Goal: Information Seeking & Learning: Learn about a topic

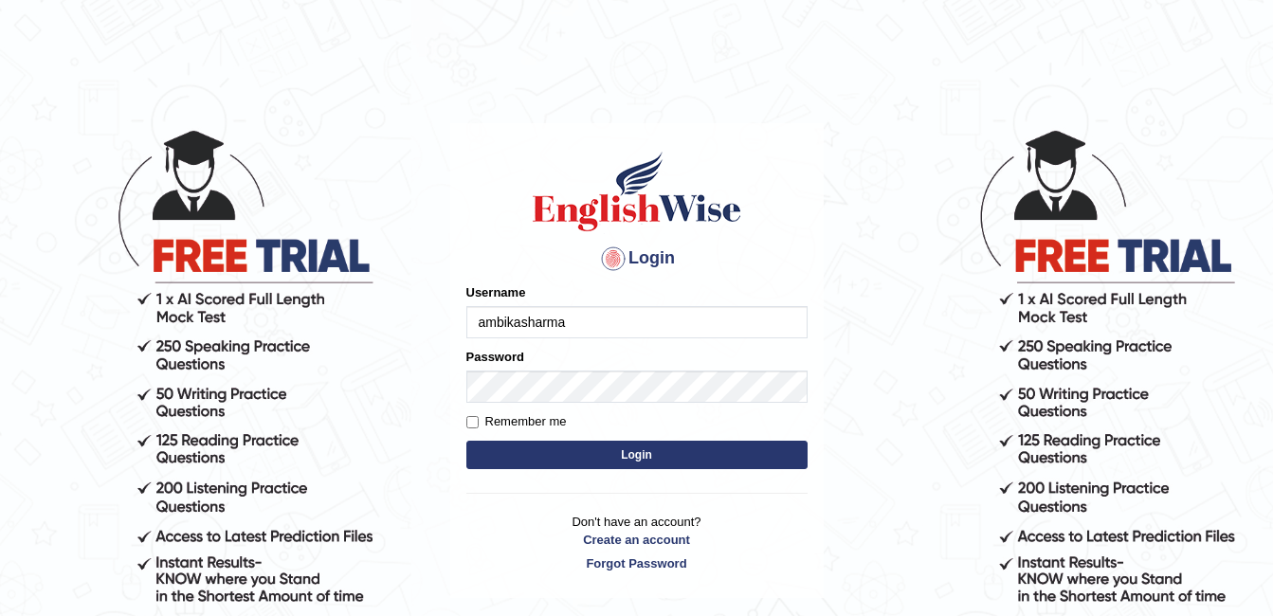
click at [573, 316] on input "ambikasharma" at bounding box center [636, 322] width 341 height 32
type input "a"
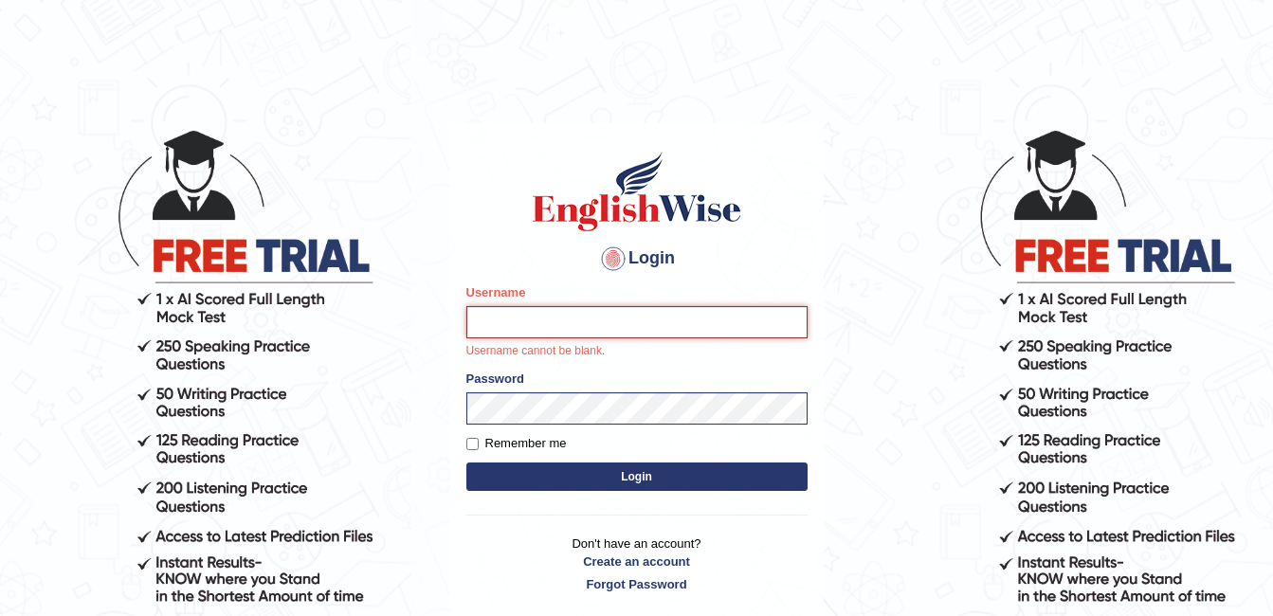
click at [557, 322] on input "Username" at bounding box center [636, 322] width 341 height 32
click at [526, 331] on input "Username" at bounding box center [636, 322] width 341 height 32
type input "Mwamini"
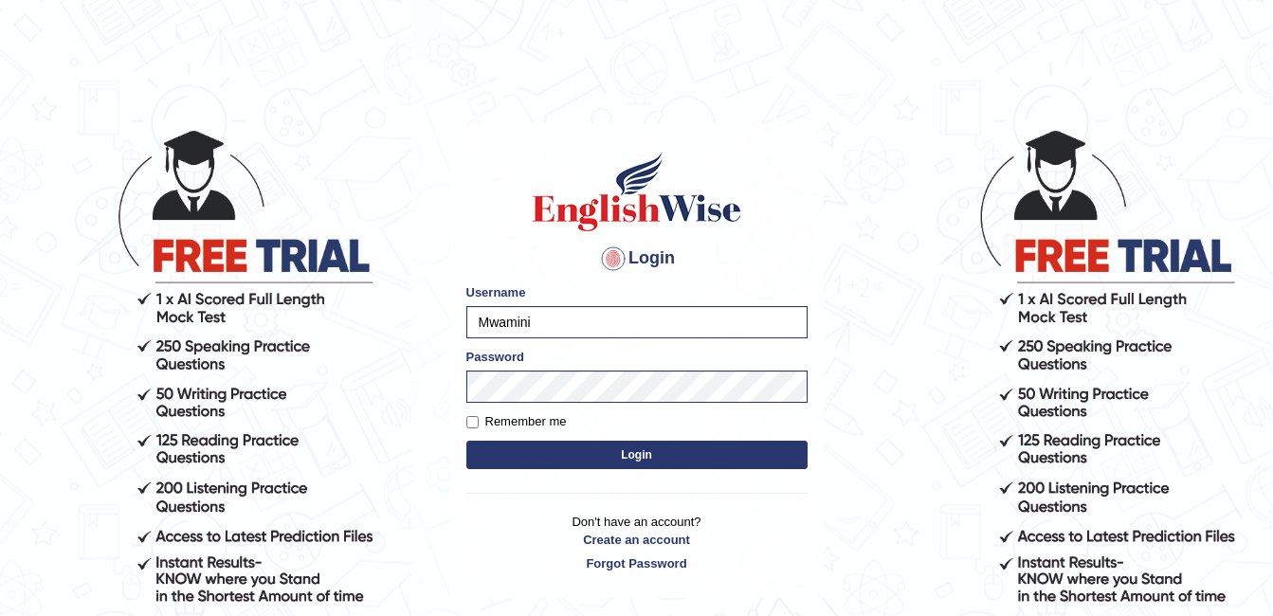
click at [559, 460] on button "Login" at bounding box center [636, 455] width 341 height 28
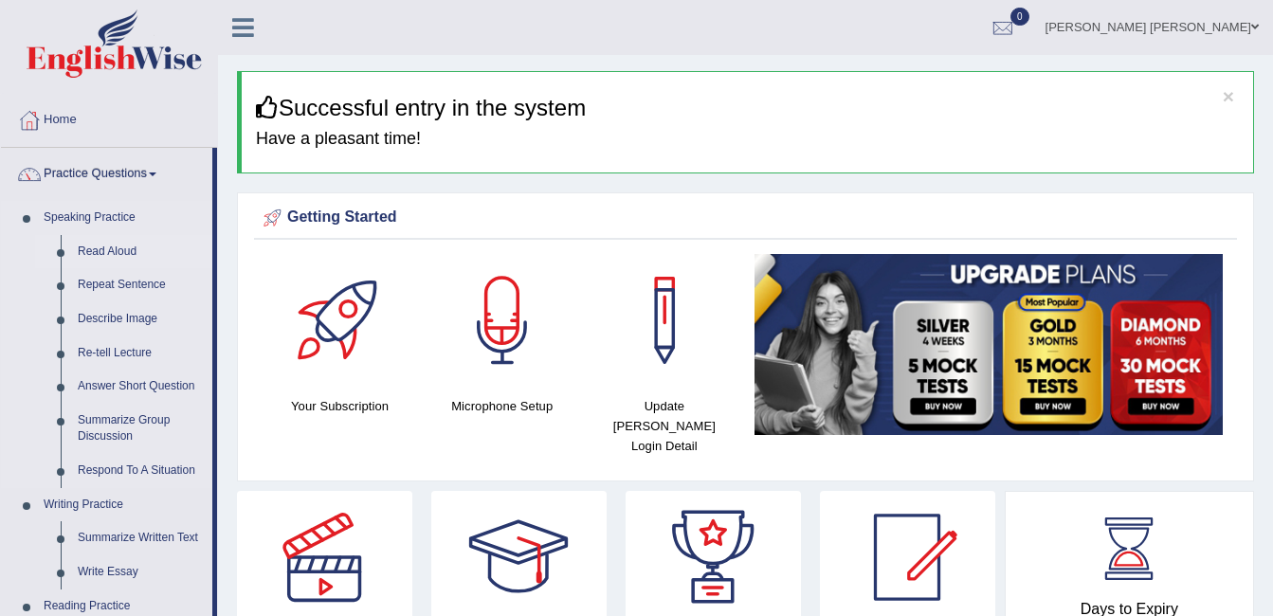
click at [117, 244] on link "Read Aloud" at bounding box center [140, 252] width 143 height 34
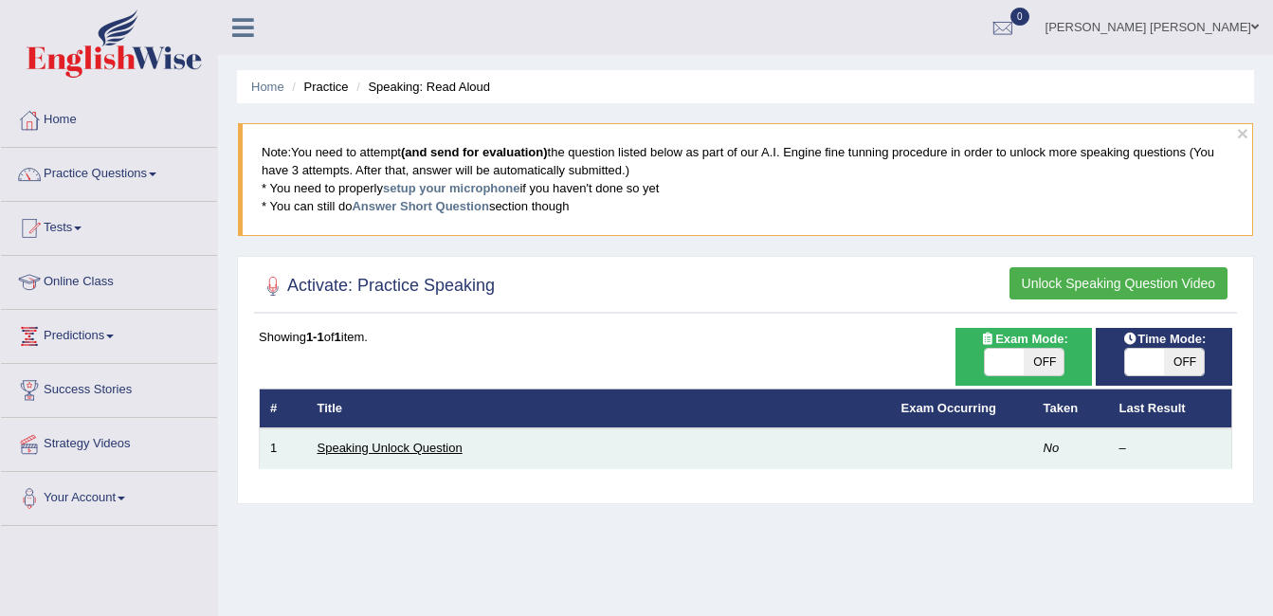
click at [412, 447] on link "Speaking Unlock Question" at bounding box center [389, 448] width 145 height 14
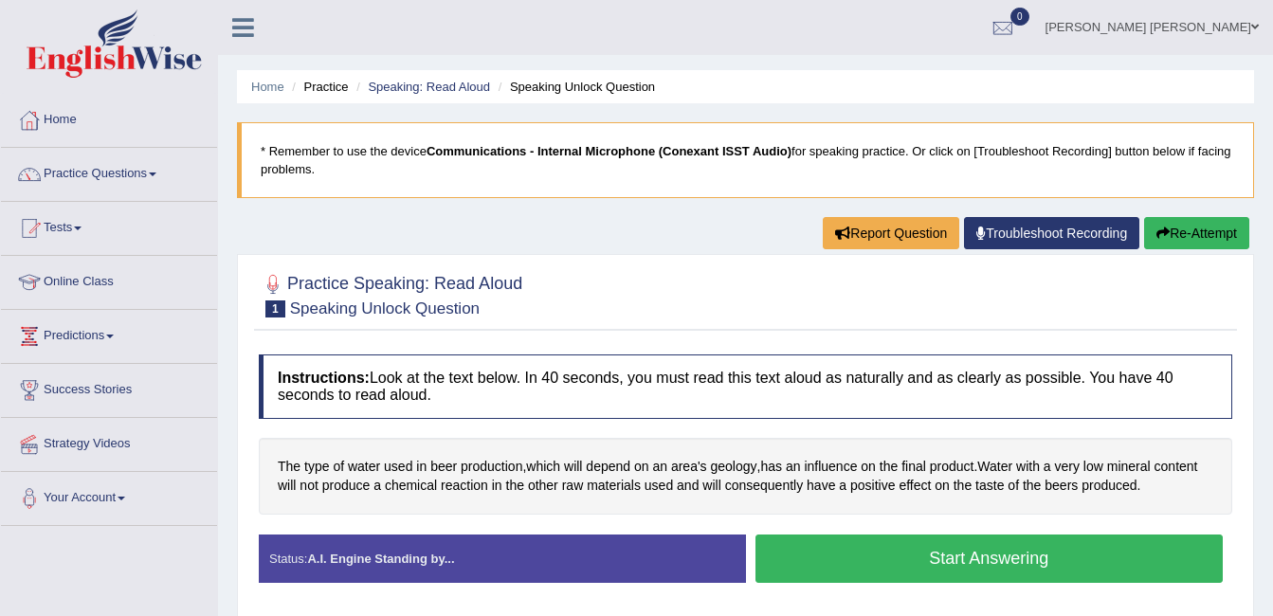
click at [881, 573] on button "Start Answering" at bounding box center [989, 558] width 468 height 48
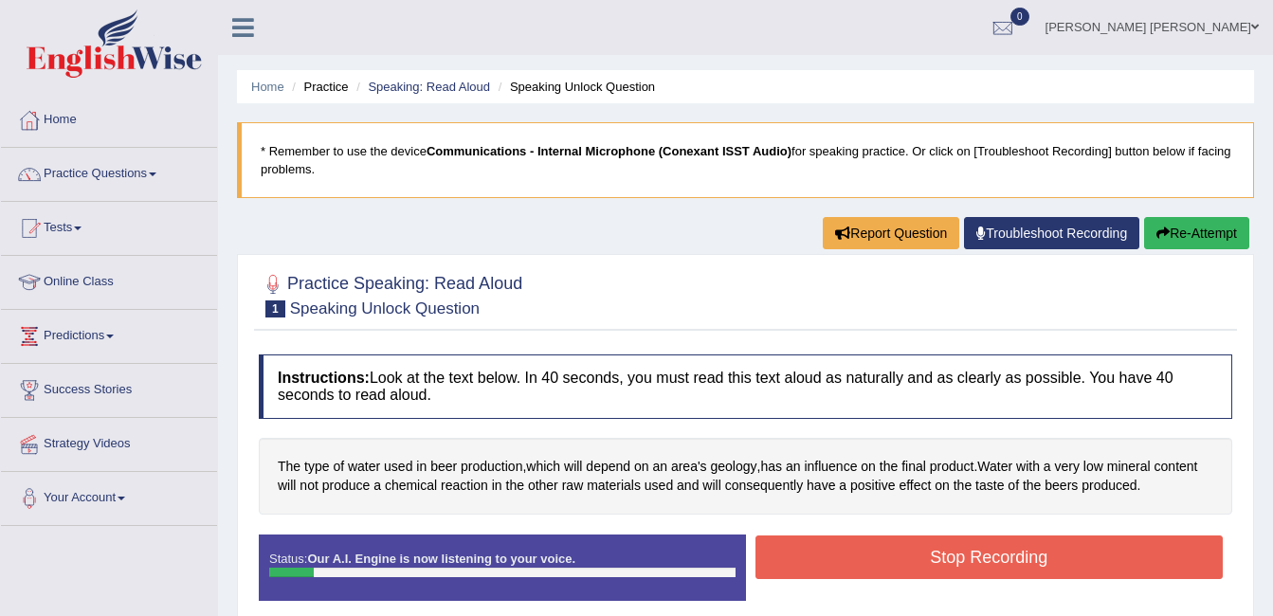
click at [872, 548] on button "Stop Recording" at bounding box center [989, 557] width 468 height 44
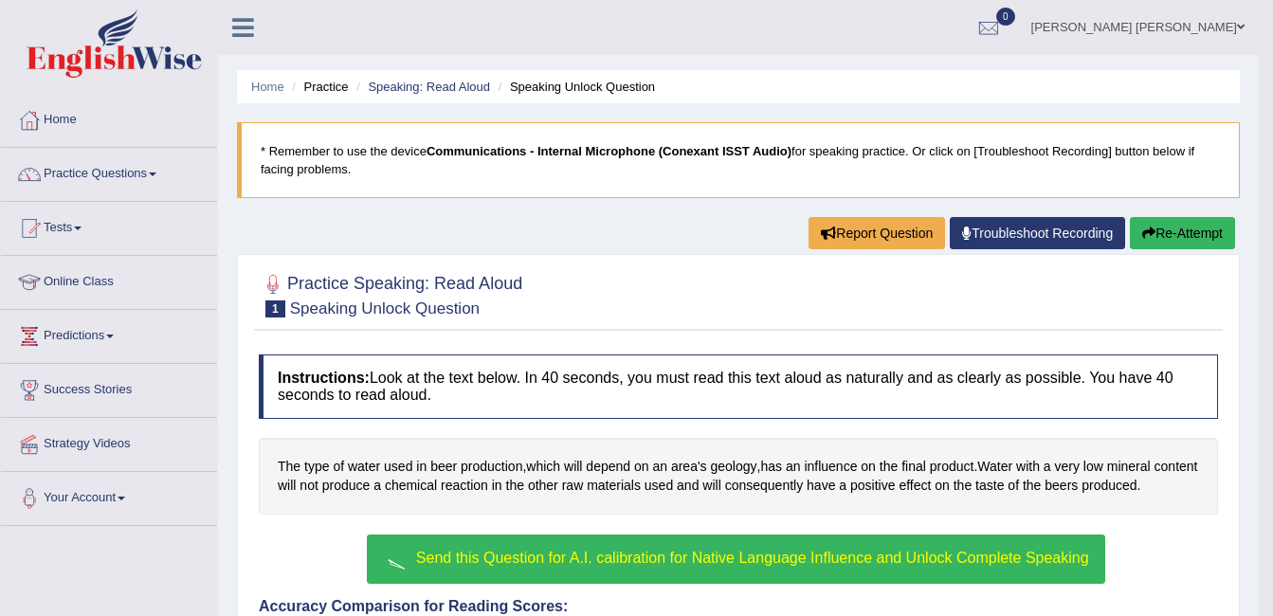
click at [540, 557] on span "Send this Question for A.I. calibration for Native Language Influence and Unloc…" at bounding box center [752, 558] width 673 height 16
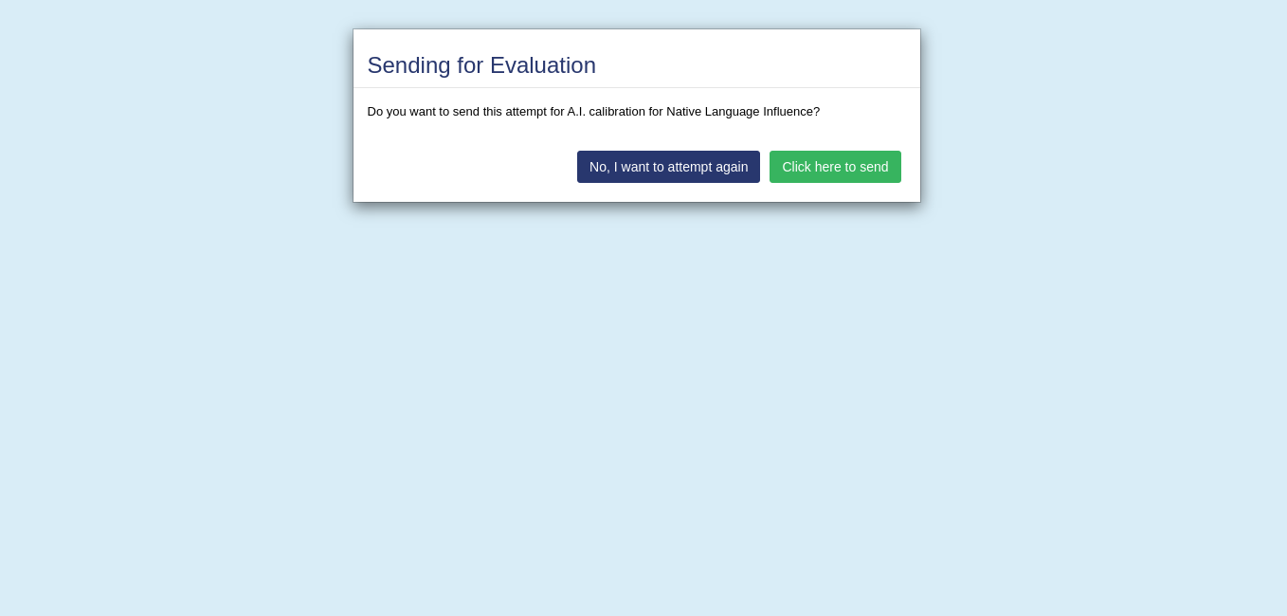
click at [811, 172] on button "Click here to send" at bounding box center [834, 167] width 131 height 32
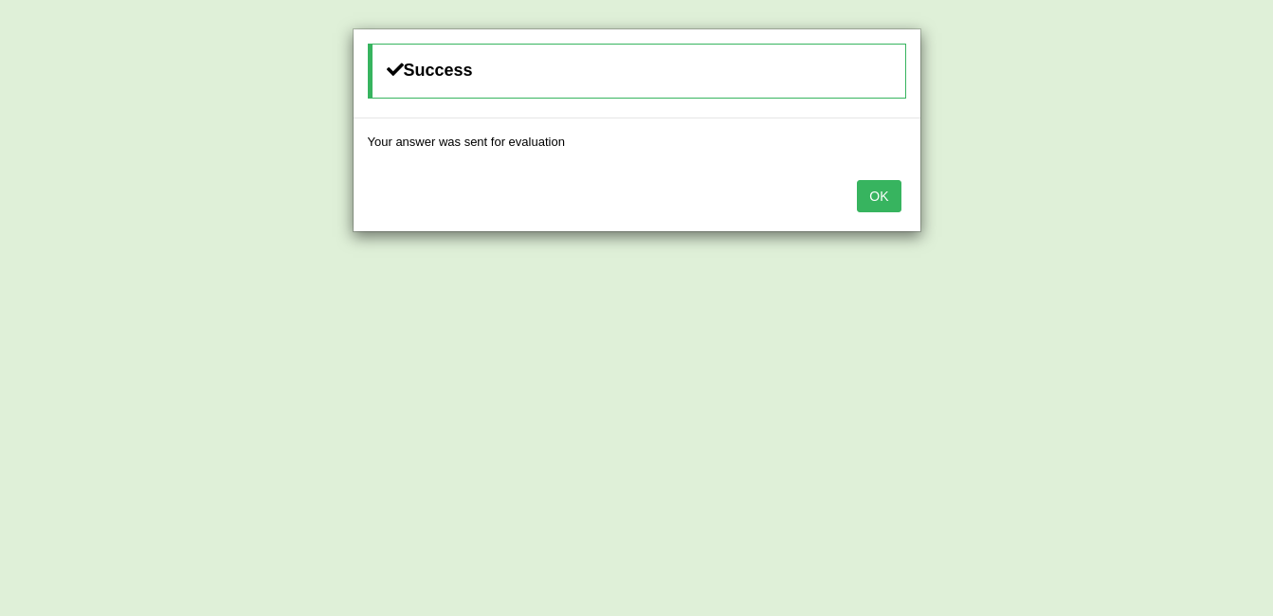
click at [885, 194] on button "OK" at bounding box center [879, 196] width 44 height 32
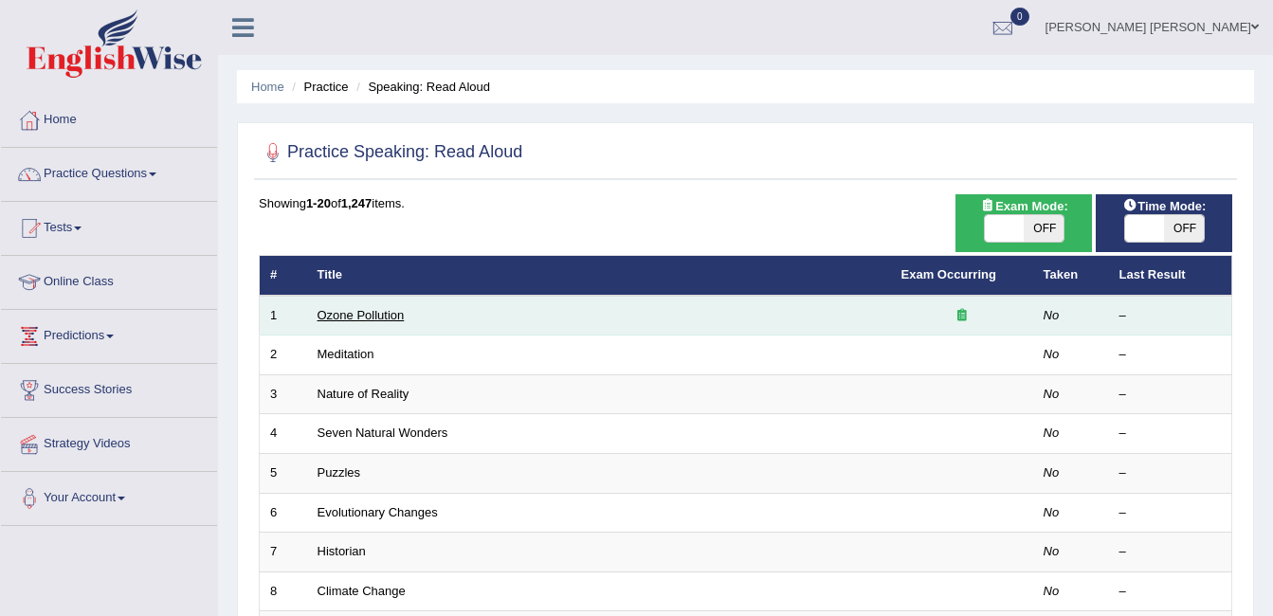
click at [351, 316] on link "Ozone Pollution" at bounding box center [360, 315] width 87 height 14
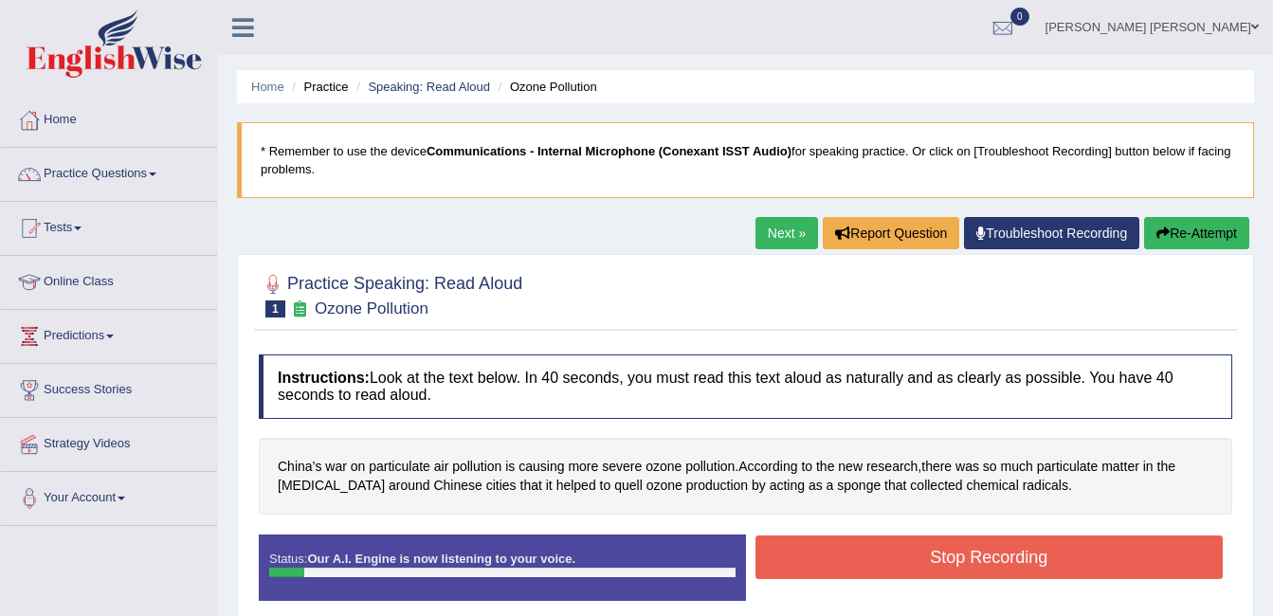
click at [770, 547] on button "Stop Recording" at bounding box center [989, 557] width 468 height 44
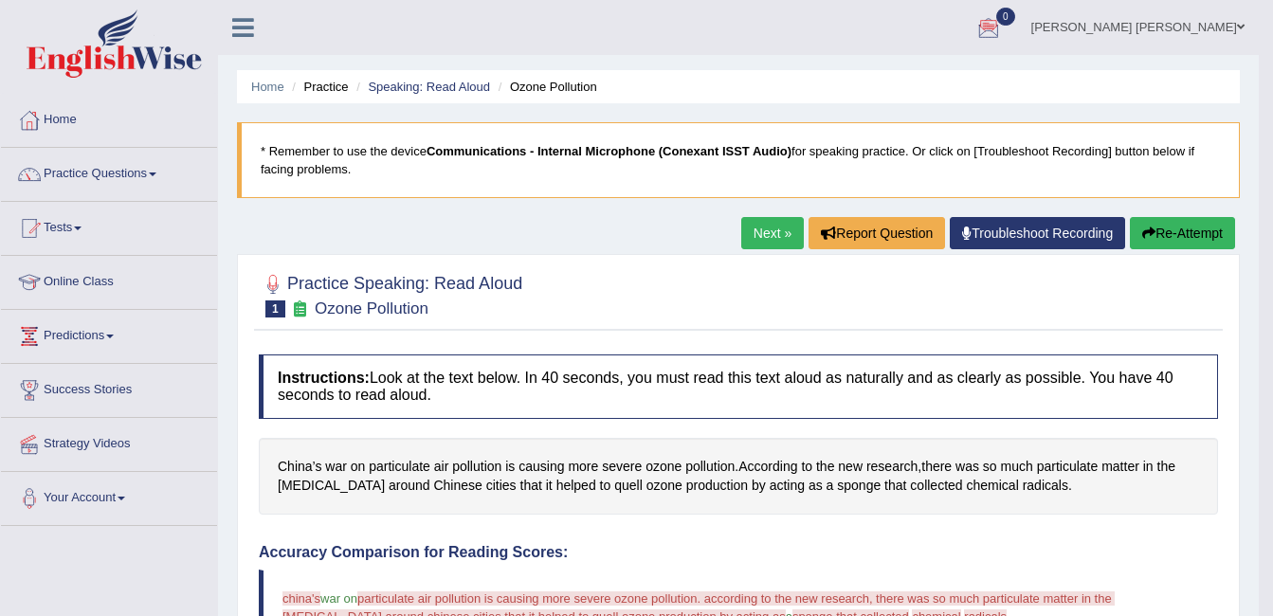
click at [1155, 22] on link "Kito Mwamin Modeste" at bounding box center [1138, 24] width 242 height 49
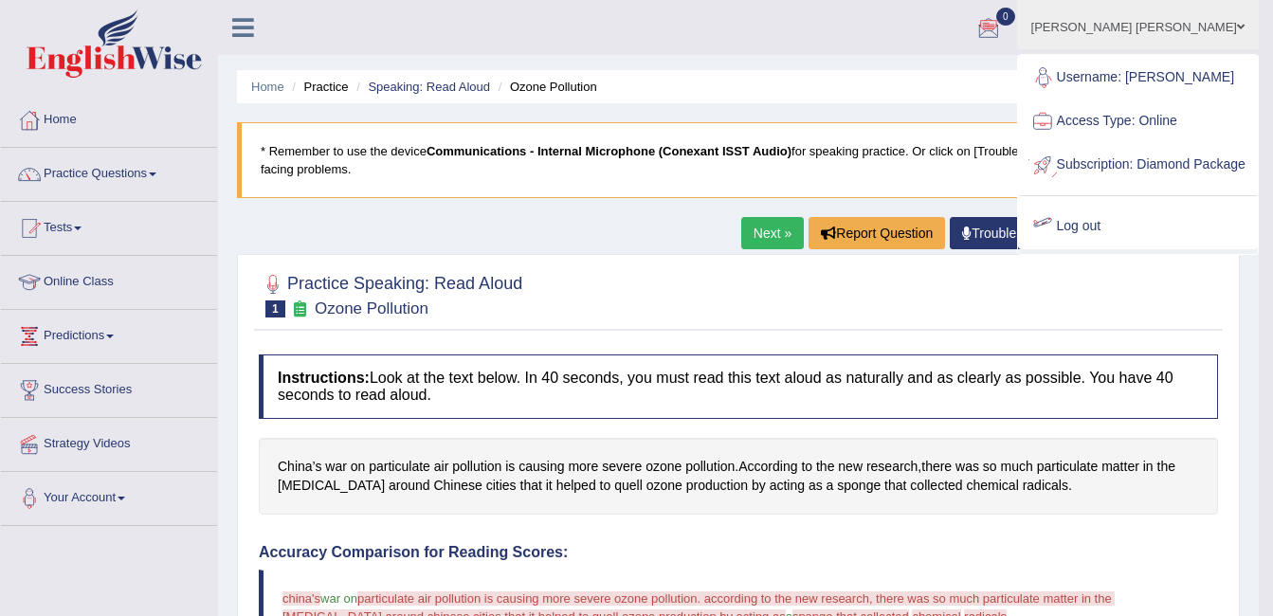
click at [1098, 244] on link "Log out" at bounding box center [1138, 227] width 238 height 44
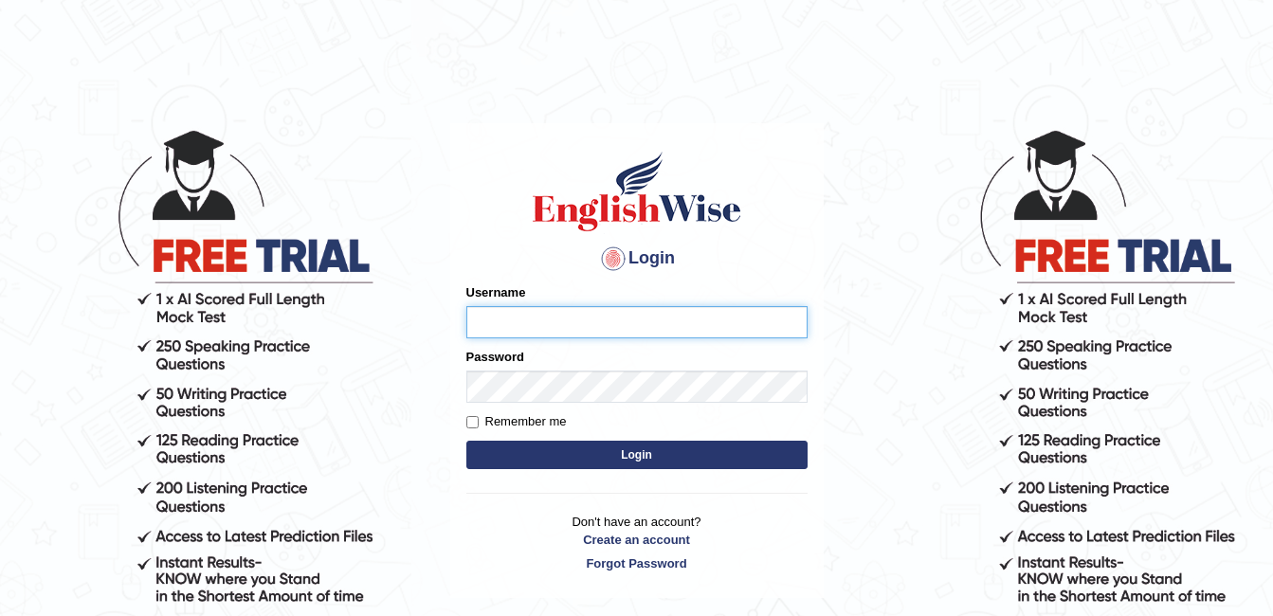
type input "ambikasharma"
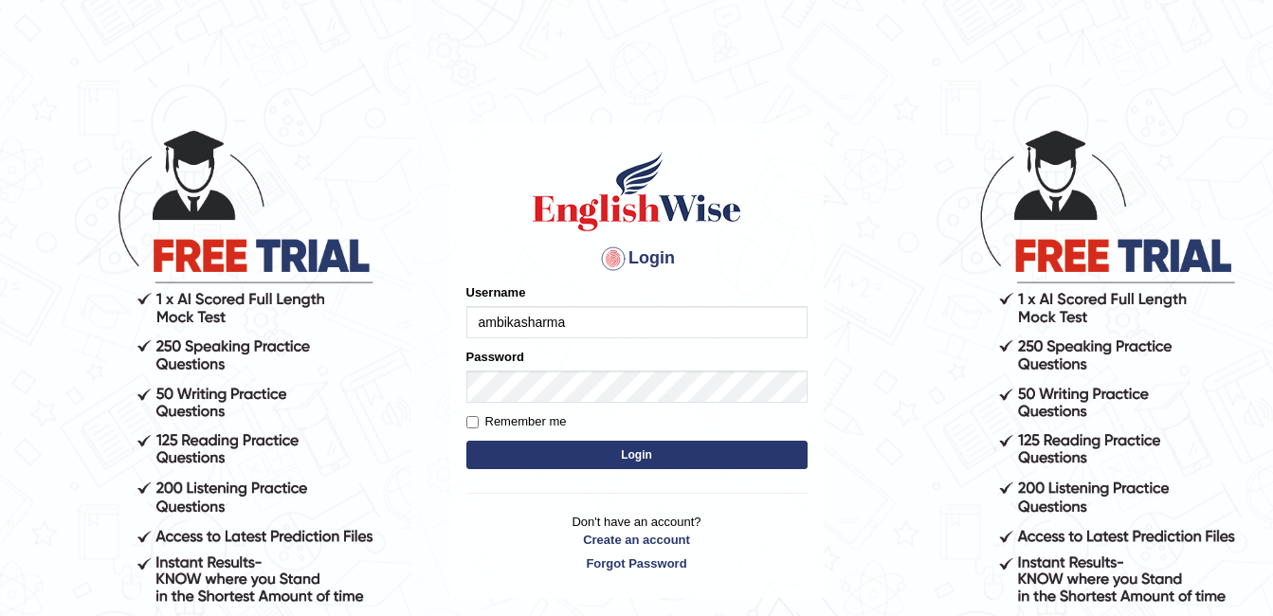
click at [479, 418] on label "Remember me" at bounding box center [516, 421] width 100 height 19
click at [479, 418] on input "Remember me" at bounding box center [472, 422] width 12 height 12
checkbox input "true"
click at [513, 441] on button "Login" at bounding box center [636, 455] width 341 height 28
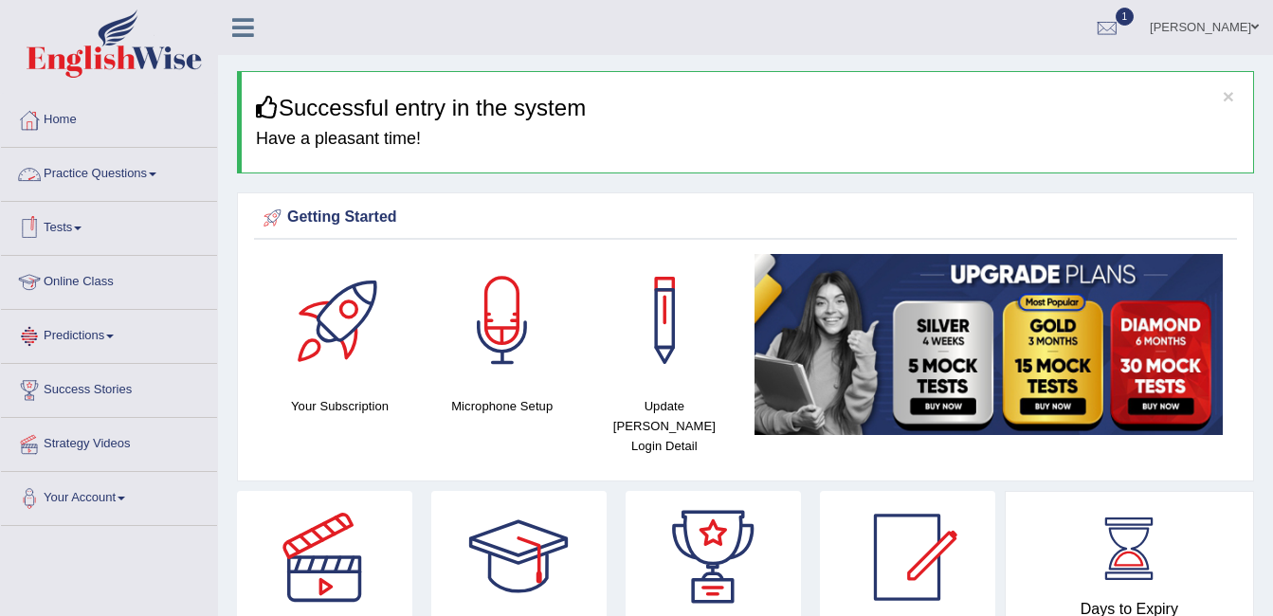
drag, startPoint x: 99, startPoint y: 169, endPoint x: 180, endPoint y: 210, distance: 91.5
click at [99, 169] on link "Practice Questions" at bounding box center [109, 171] width 216 height 47
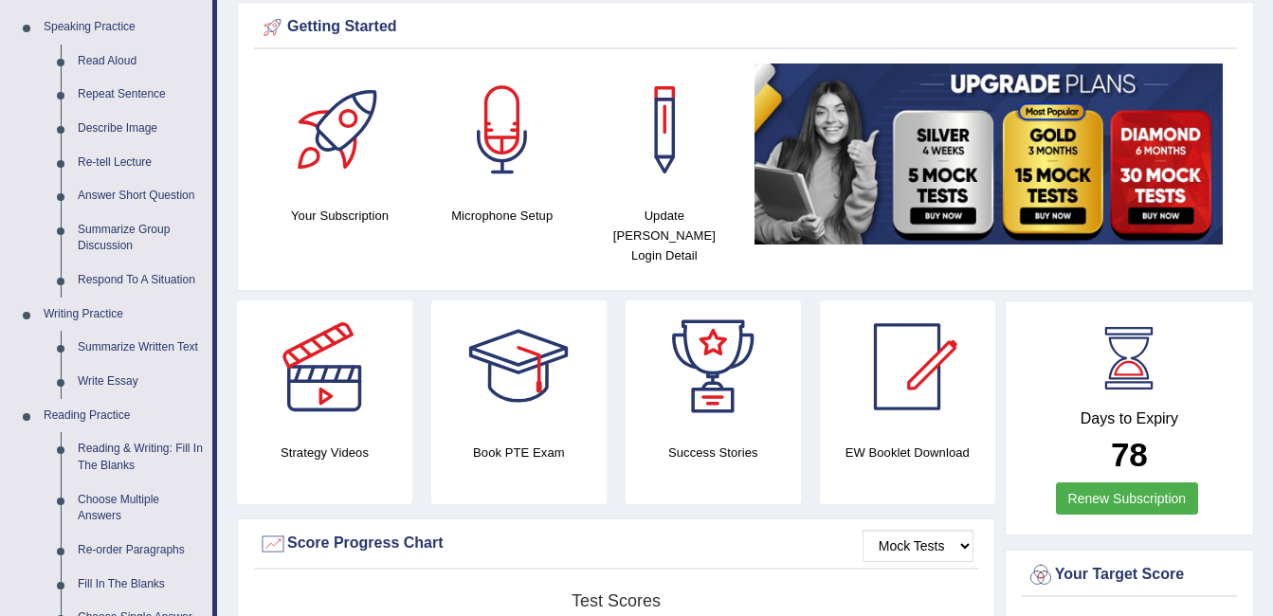
scroll to position [379, 0]
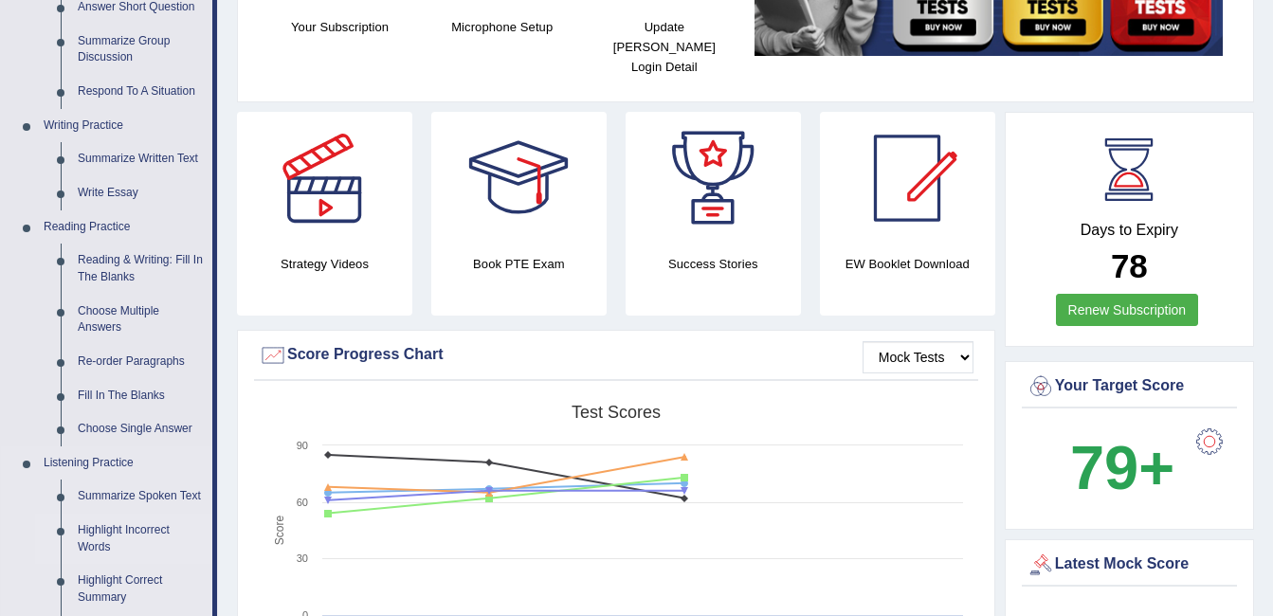
click at [127, 533] on link "Highlight Incorrect Words" at bounding box center [140, 539] width 143 height 50
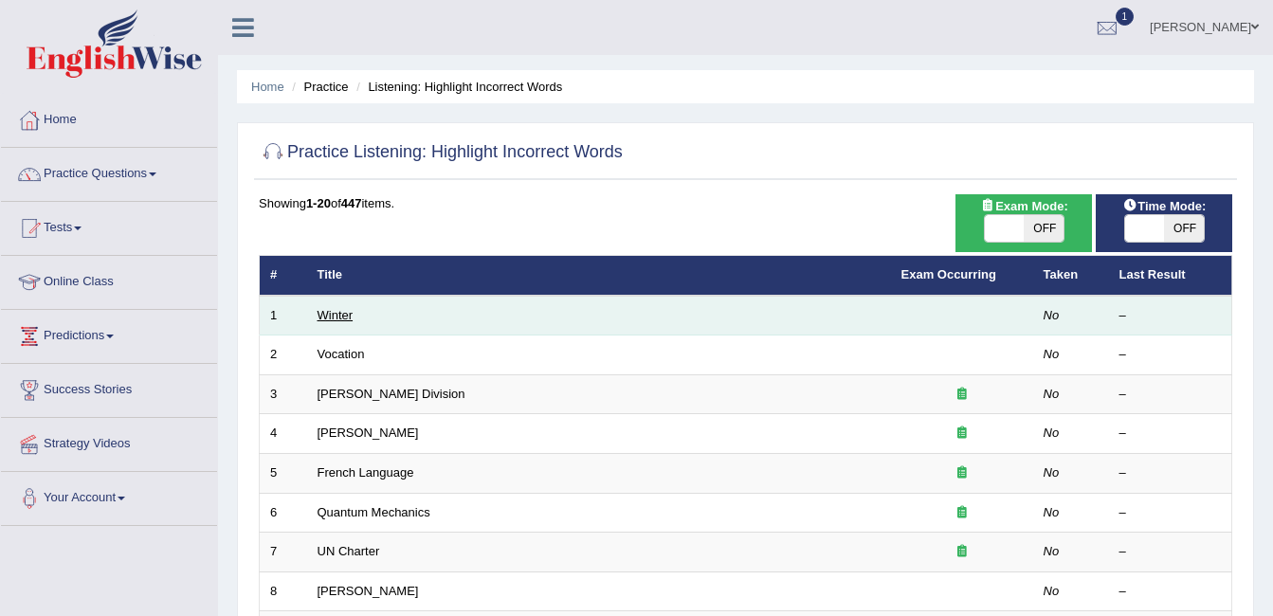
drag, startPoint x: 324, startPoint y: 316, endPoint x: 349, endPoint y: 307, distance: 26.4
click at [324, 316] on link "Winter" at bounding box center [335, 315] width 36 height 14
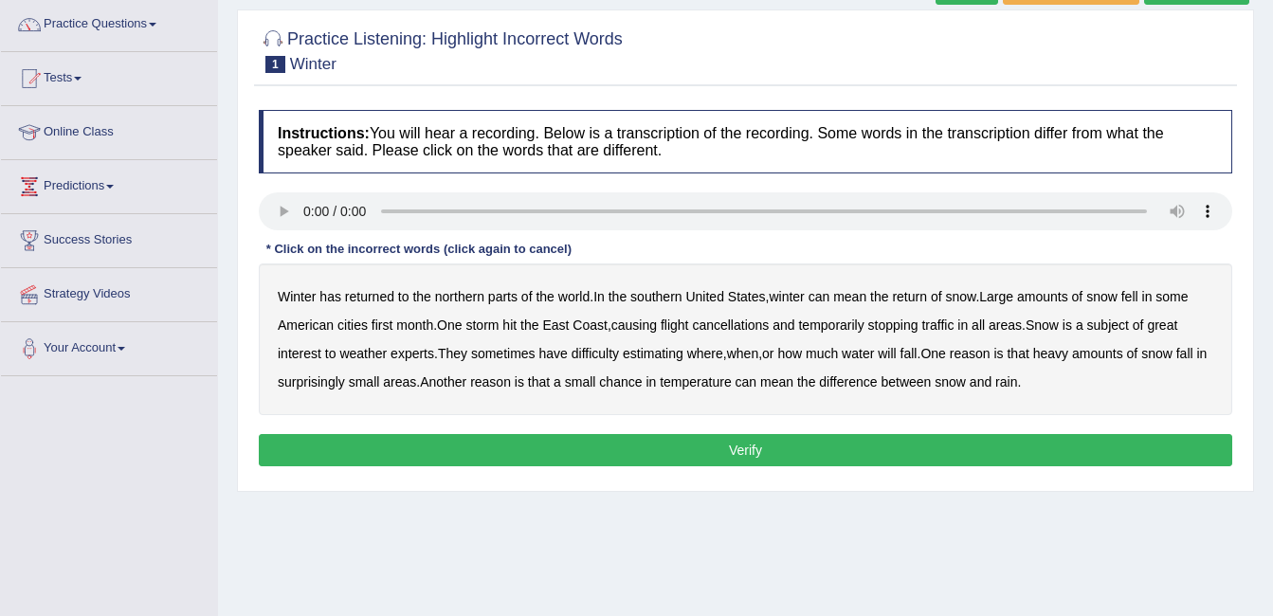
click at [650, 296] on b "southern" at bounding box center [655, 296] width 51 height 15
click at [388, 321] on b "first" at bounding box center [382, 324] width 22 height 15
click at [985, 325] on b "all" at bounding box center [977, 324] width 13 height 15
click at [860, 352] on b "water" at bounding box center [857, 353] width 32 height 15
click at [642, 384] on b "chance" at bounding box center [620, 381] width 43 height 15
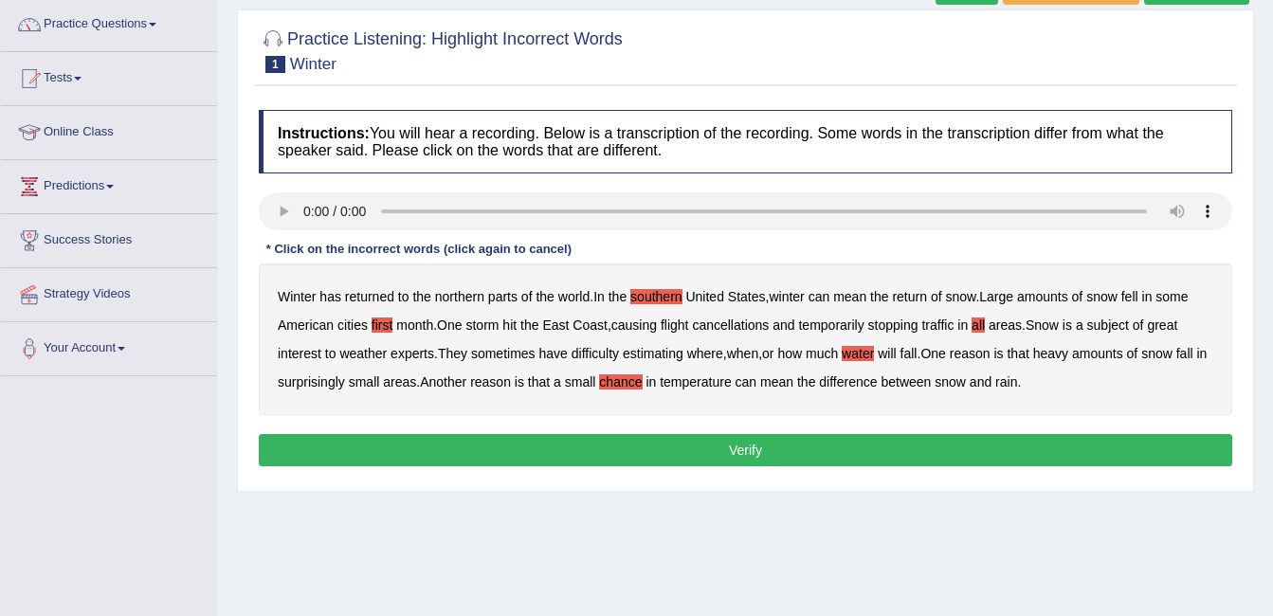
click at [733, 443] on button "Verify" at bounding box center [745, 450] width 973 height 32
